Goal: Check status: Check status

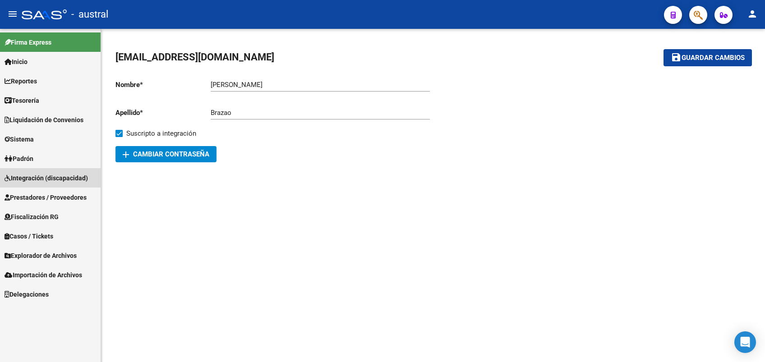
click at [64, 179] on span "Integración (discapacidad)" at bounding box center [46, 178] width 83 height 10
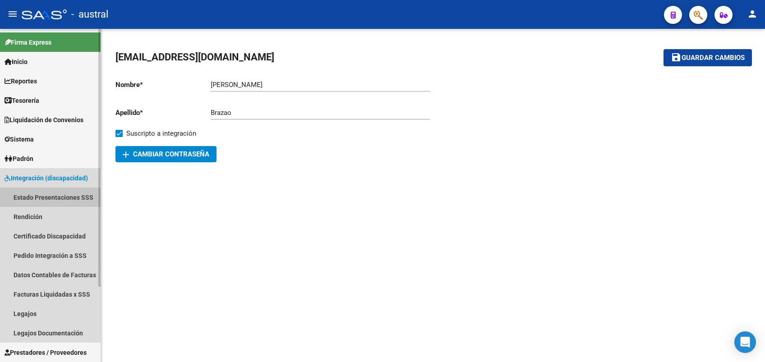
click at [59, 194] on link "Estado Presentaciones SSS" at bounding box center [50, 197] width 101 height 19
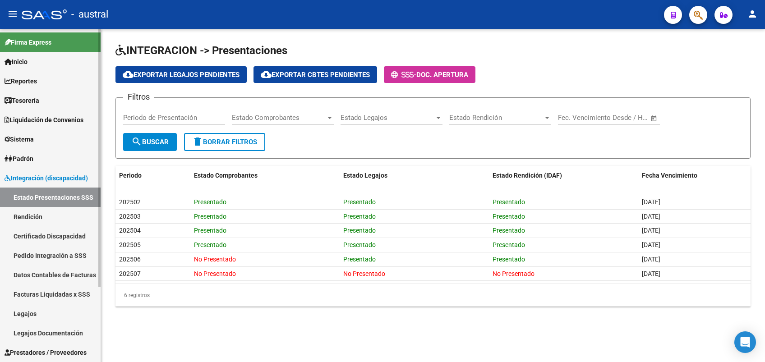
click at [60, 253] on link "Pedido Integración a SSS" at bounding box center [50, 255] width 101 height 19
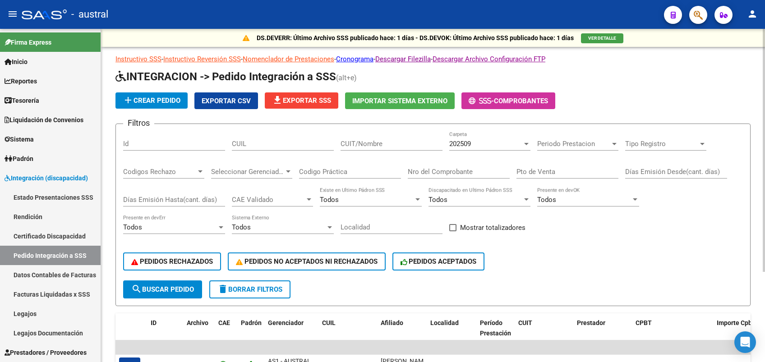
click at [261, 294] on button "delete Borrar Filtros" at bounding box center [249, 290] width 81 height 18
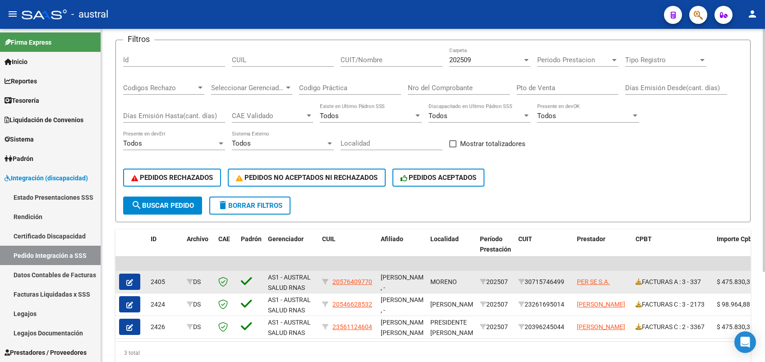
scroll to position [120, 0]
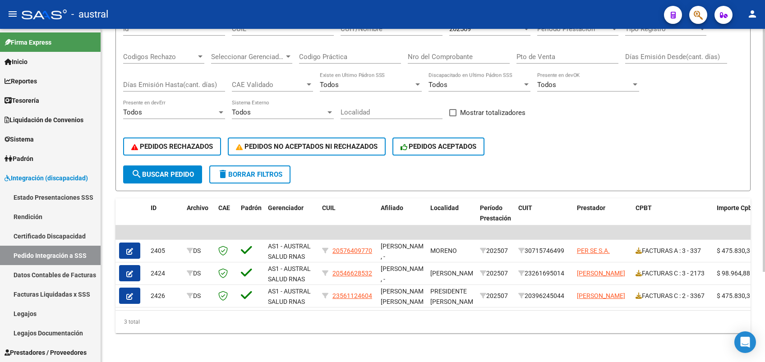
click at [260, 166] on button "delete Borrar Filtros" at bounding box center [249, 175] width 81 height 18
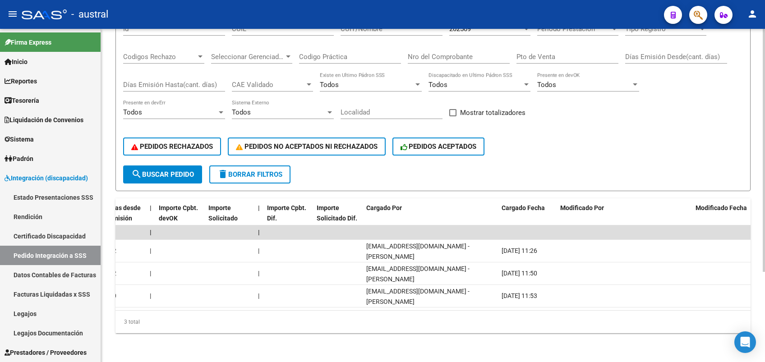
scroll to position [0, 0]
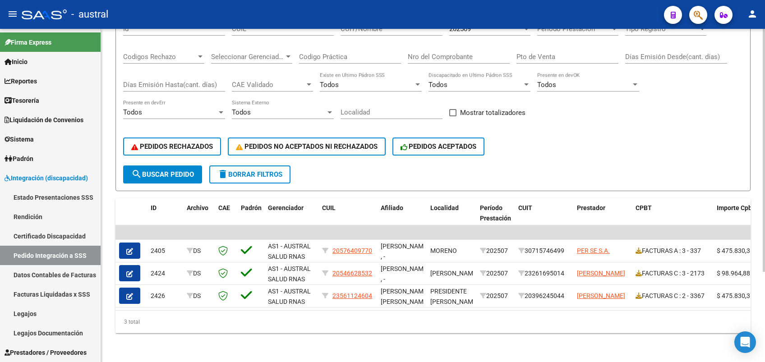
click at [181, 149] on button "PEDIDOS RECHAZADOS" at bounding box center [172, 147] width 98 height 18
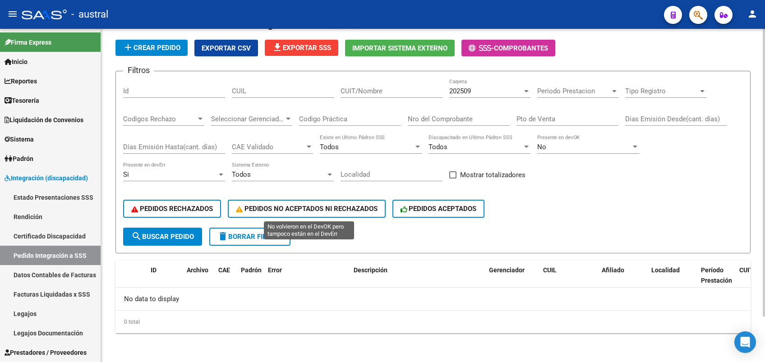
click at [295, 212] on span "PEDIDOS NO ACEPTADOS NI RECHAZADOS" at bounding box center [307, 209] width 142 height 8
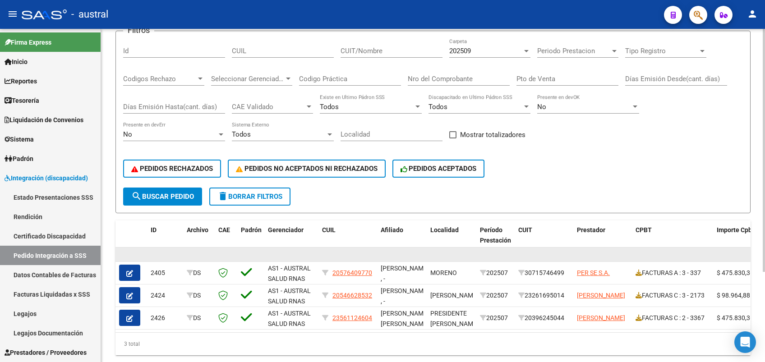
scroll to position [124, 0]
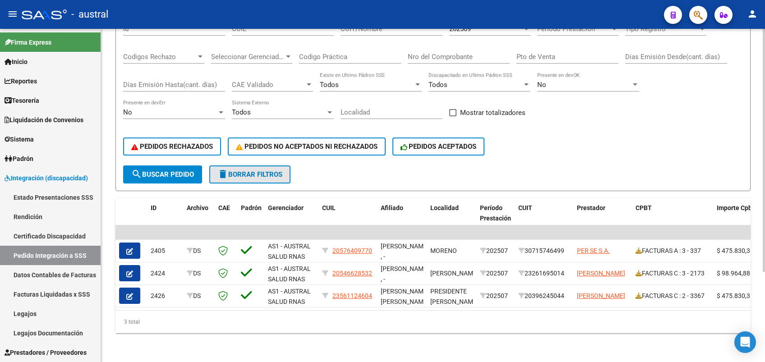
click at [260, 170] on span "delete Borrar Filtros" at bounding box center [249, 174] width 65 height 8
